Goal: Find specific page/section

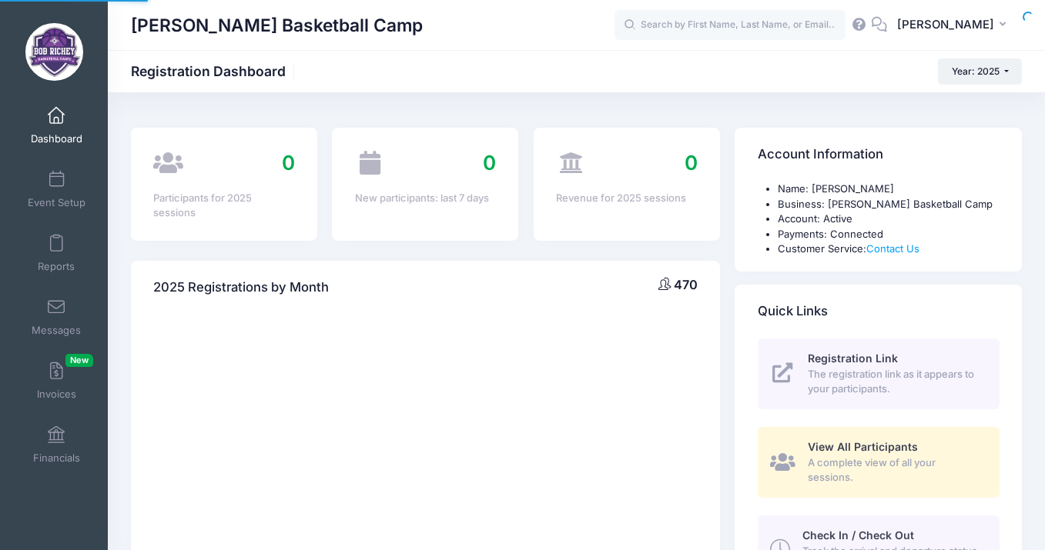
select select
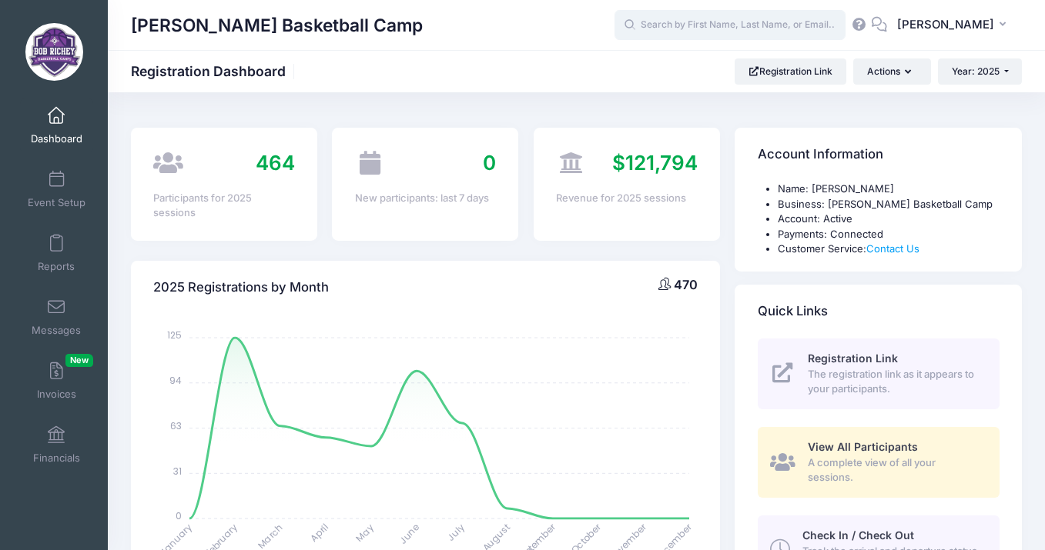
click at [781, 32] on input "text" at bounding box center [729, 25] width 231 height 31
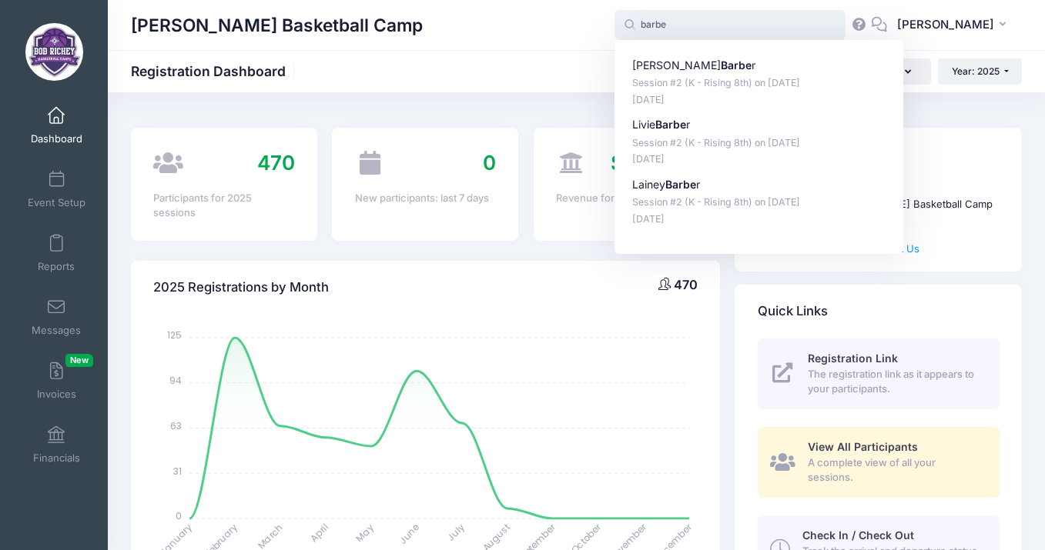
type input "barbe"
